Goal: Information Seeking & Learning: Learn about a topic

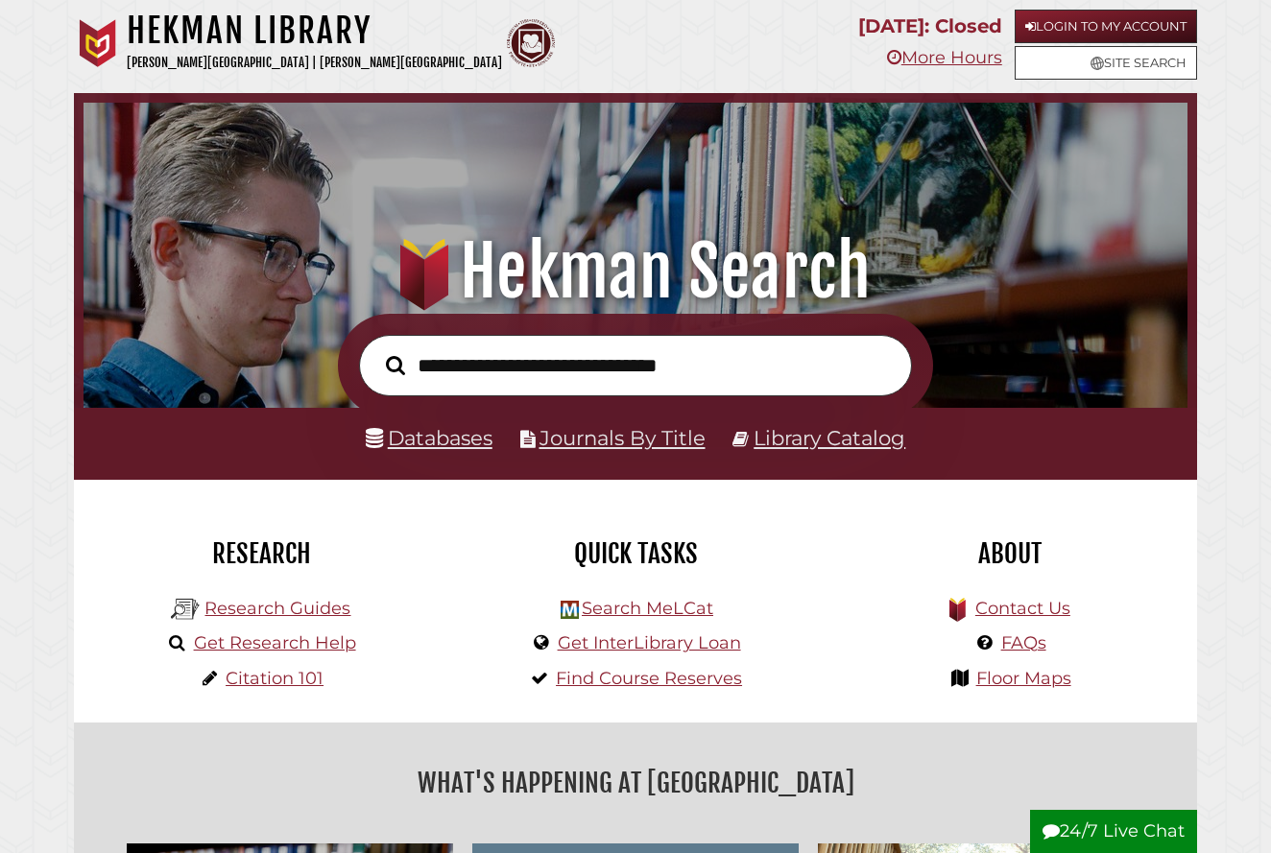
scroll to position [365, 1094]
type input "*"
type input "**********"
click at [376, 350] on button "Search" at bounding box center [395, 364] width 38 height 29
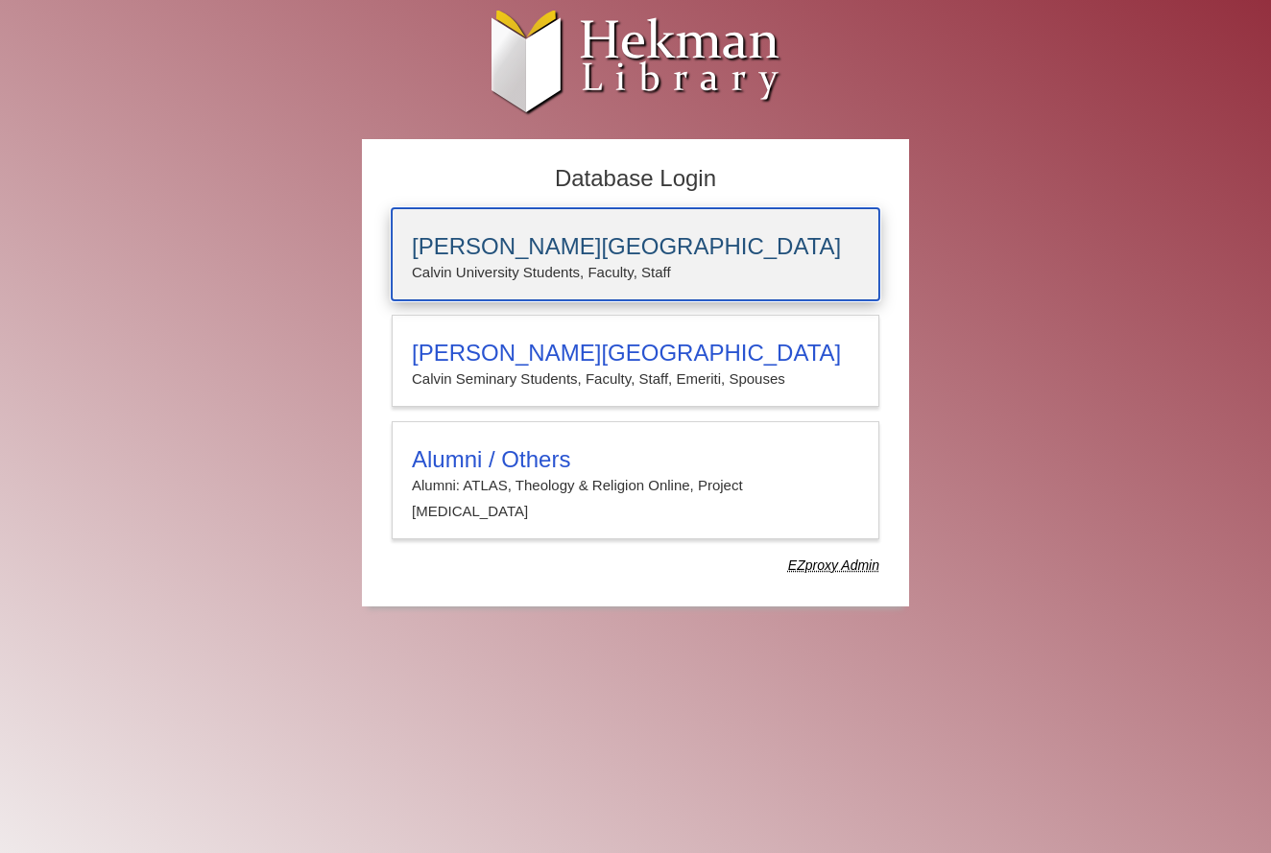
click at [496, 219] on div "[PERSON_NAME][GEOGRAPHIC_DATA] [PERSON_NAME] University Students, Faculty, Staff" at bounding box center [636, 254] width 488 height 92
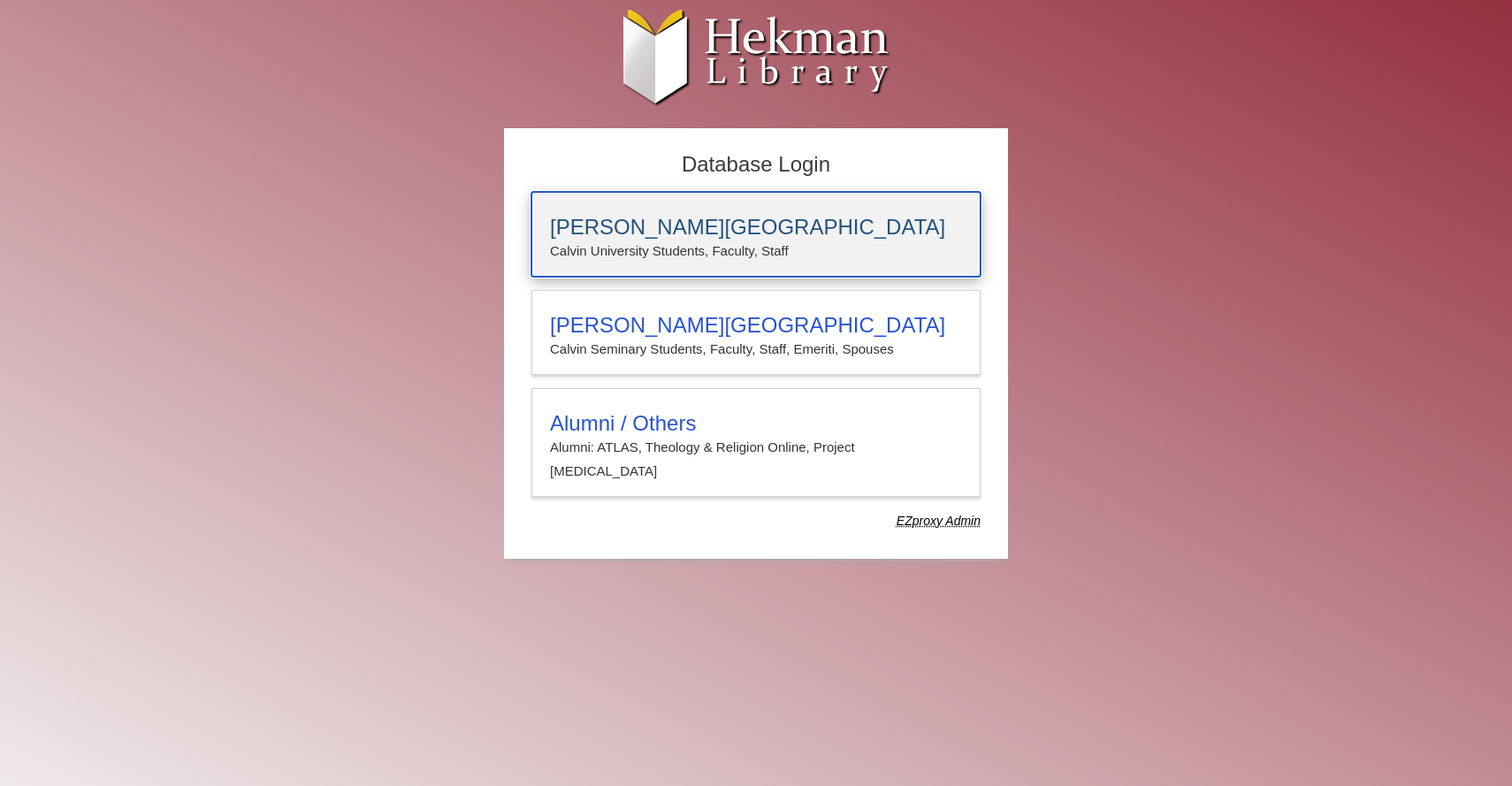
click at [662, 240] on p "Calvin University Students, Faculty, Staff" at bounding box center [756, 251] width 412 height 23
